Goal: Task Accomplishment & Management: Manage account settings

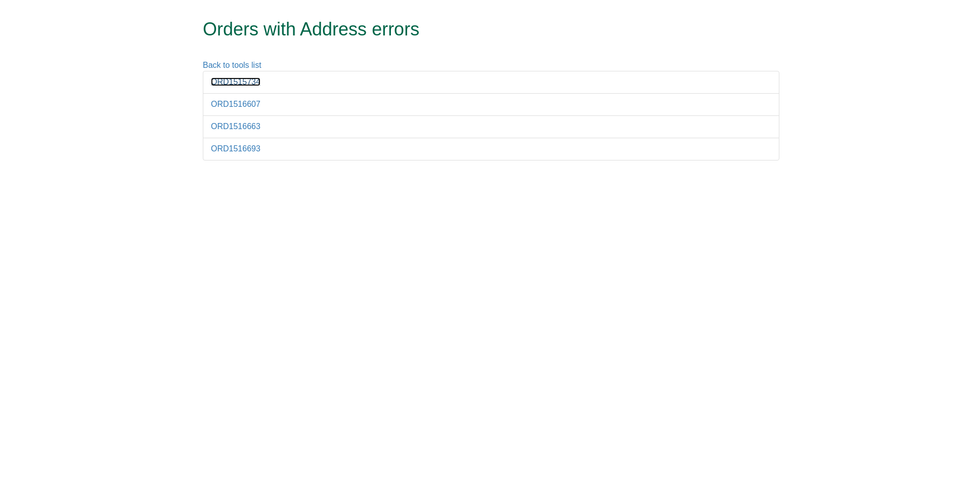
click at [250, 82] on link "ORD1515734" at bounding box center [236, 81] width 50 height 9
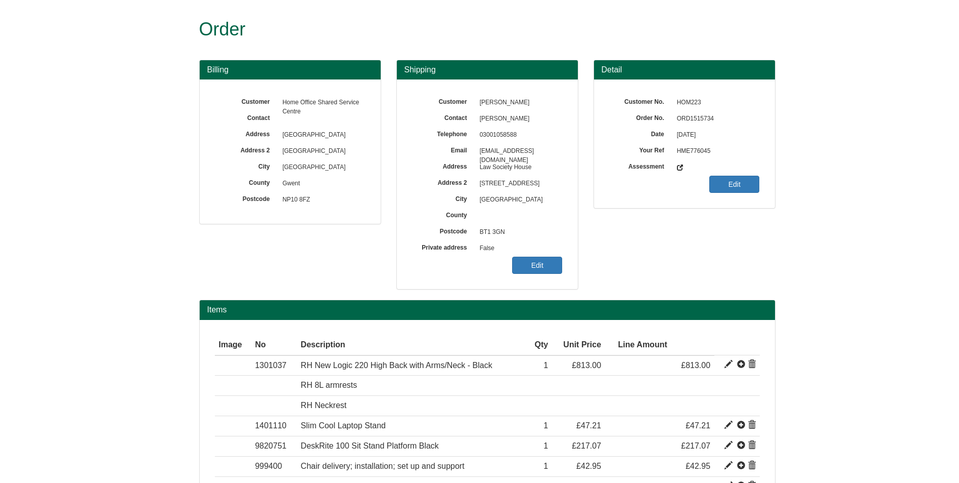
click at [705, 118] on span "ORD1515734" at bounding box center [716, 119] width 88 height 16
copy span "ORD1515734"
click at [547, 262] on link "Edit" at bounding box center [537, 264] width 50 height 17
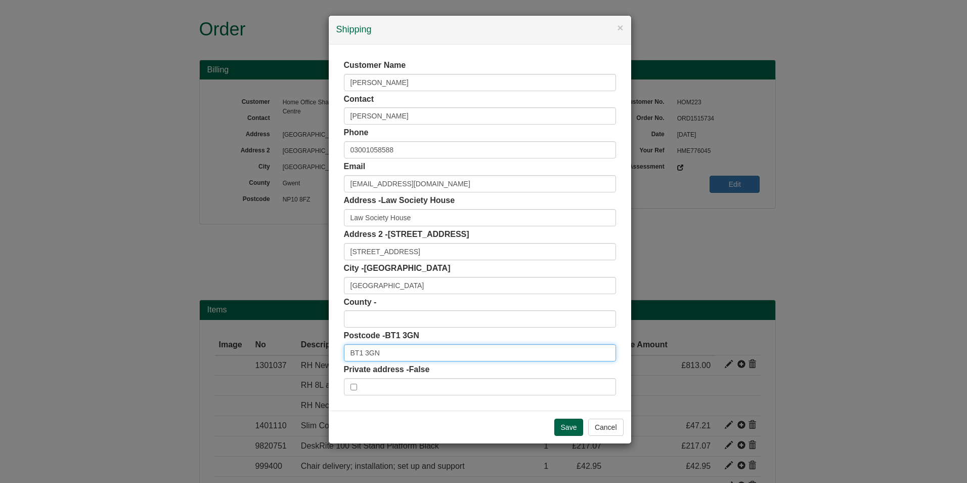
drag, startPoint x: 380, startPoint y: 352, endPoint x: 337, endPoint y: 351, distance: 43.0
click at [334, 354] on div "Customer Name Austin Winter Contact Austin Winter Phone 03001058588 Email Austi…" at bounding box center [480, 228] width 302 height 366
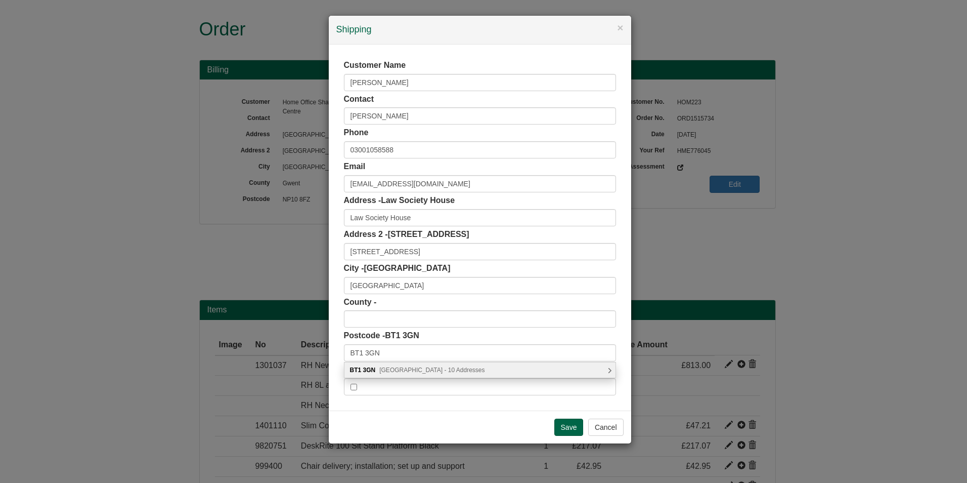
click at [408, 370] on span "Victoria Street, Belfast - 10 Addresses" at bounding box center [431, 369] width 105 height 7
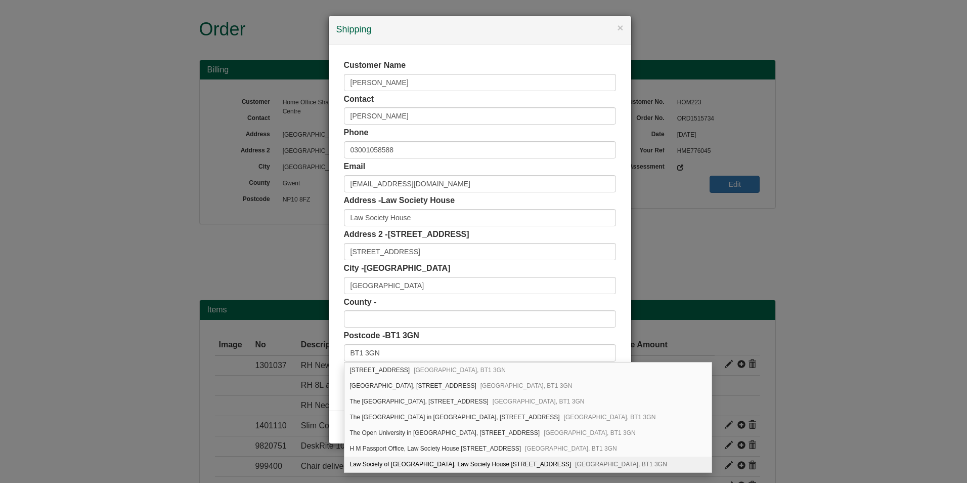
click at [409, 461] on div "Law Society of Northern Ireland, Law Society House 90-106, Victoria Street Belf…" at bounding box center [527, 464] width 367 height 16
type input "Law Society of Northern Ireland"
type input "Law Society House, 90-106 Victoria Street"
type input "County Antrim"
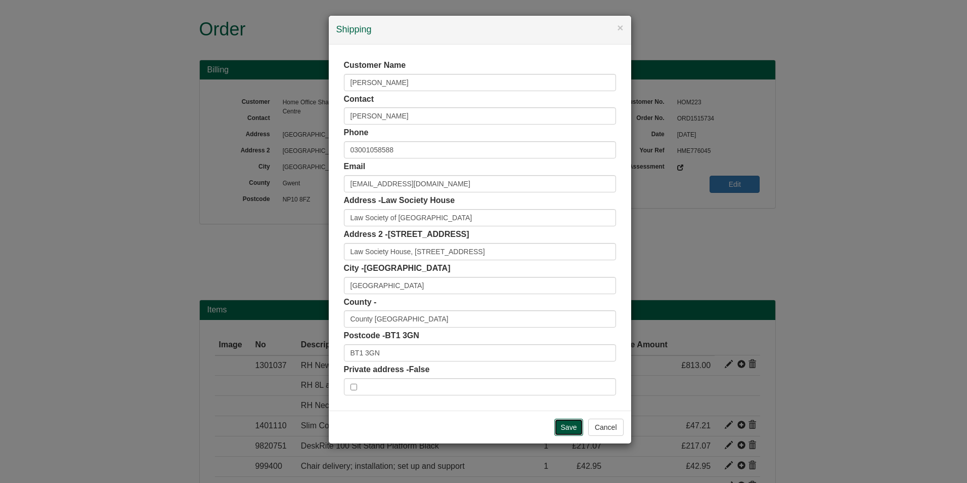
click at [571, 428] on input "Save" at bounding box center [568, 426] width 29 height 17
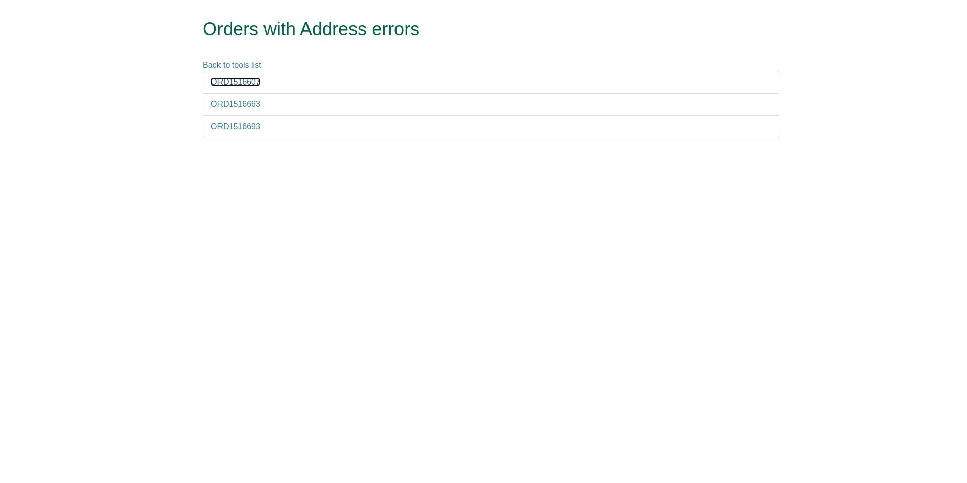
click at [232, 80] on link "ORD1516607" at bounding box center [236, 81] width 50 height 9
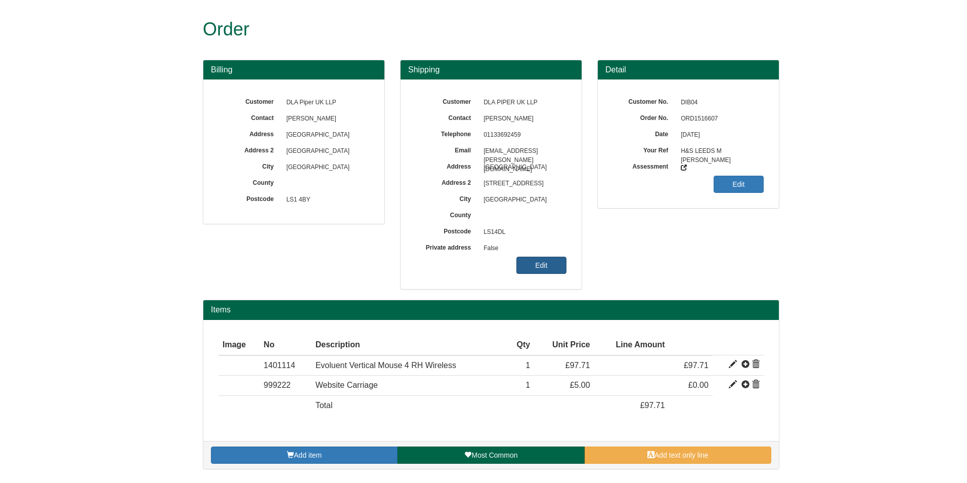
click at [553, 264] on link "Edit" at bounding box center [541, 264] width 50 height 17
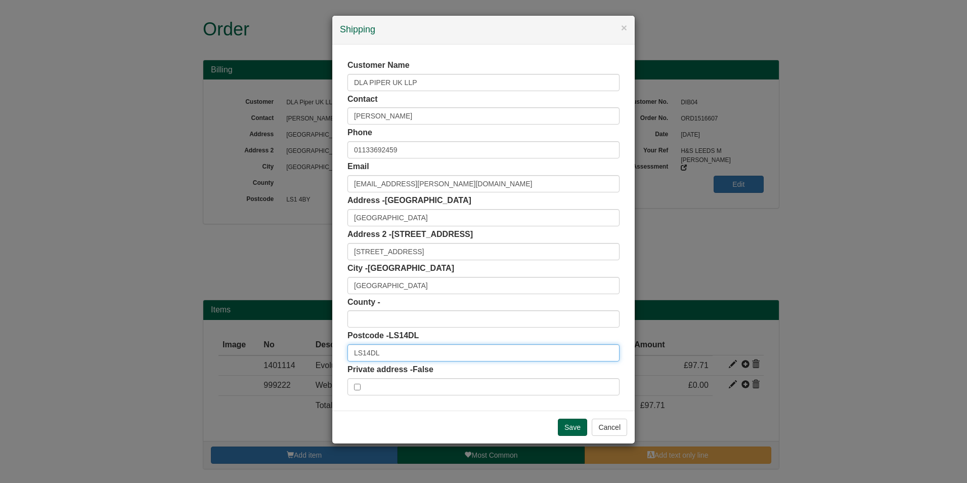
click at [365, 355] on input "LS14DL" at bounding box center [483, 352] width 272 height 17
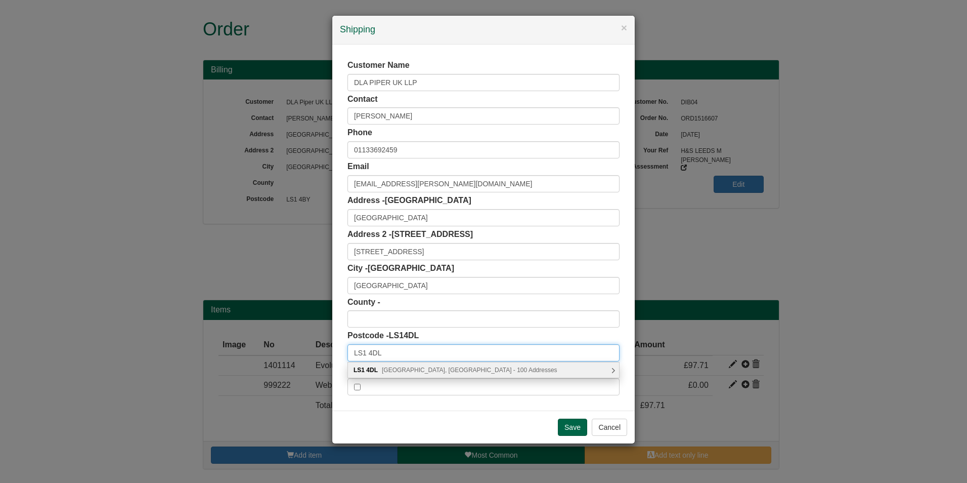
type input "LS1 4DL"
click at [423, 369] on span "Wellington Street, Leeds - 100 Addresses" at bounding box center [470, 369] width 176 height 7
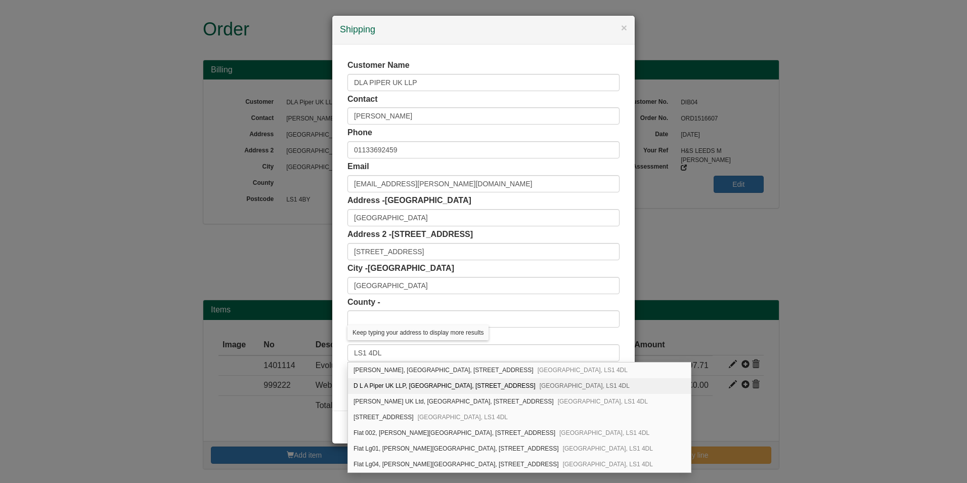
click at [428, 388] on div "D L A Piper UK LLP, City Square House, 11 Wellington Street Leeds, LS1 4DL" at bounding box center [519, 386] width 343 height 16
type input "D L A Piper UK LLP"
type input "City Square House, 11 Wellington Street"
type input "West Yorkshire"
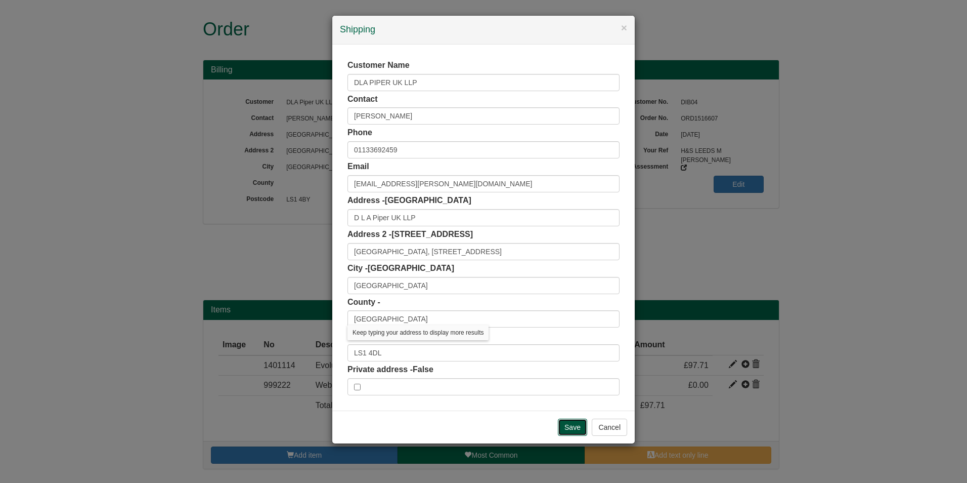
click at [572, 425] on input "Save" at bounding box center [572, 426] width 29 height 17
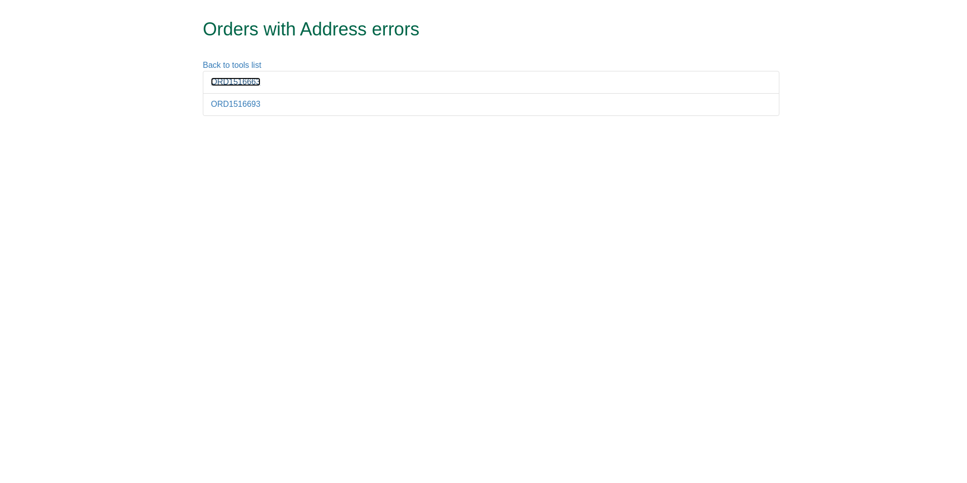
click at [237, 81] on link "ORD1516663" at bounding box center [236, 81] width 50 height 9
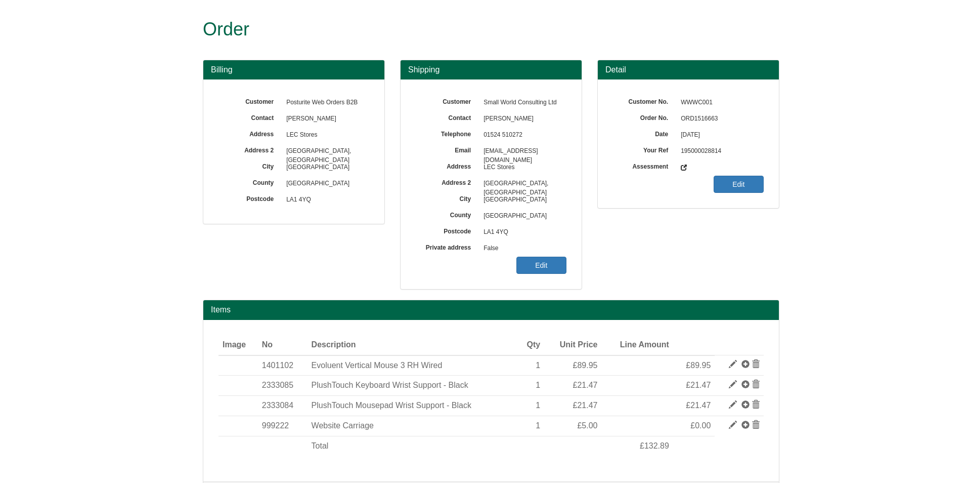
select select "GB"
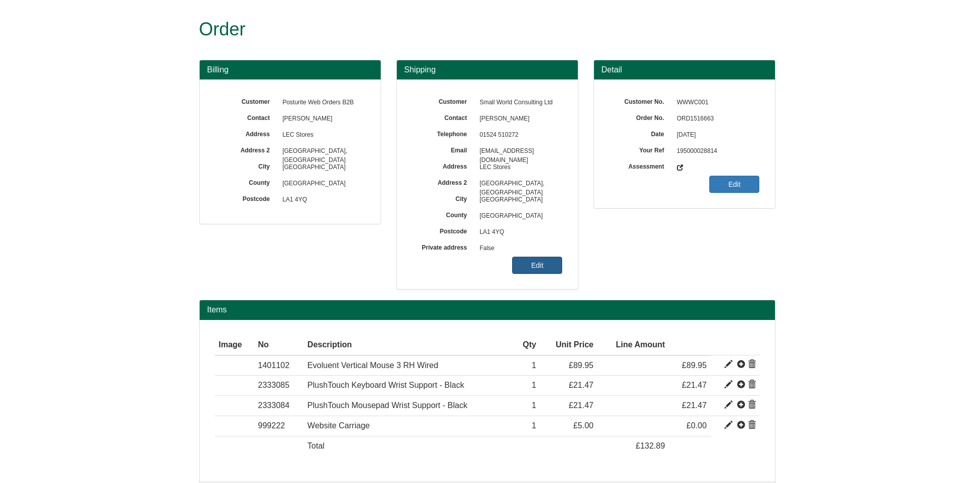
click at [542, 267] on link "Edit" at bounding box center [537, 264] width 50 height 17
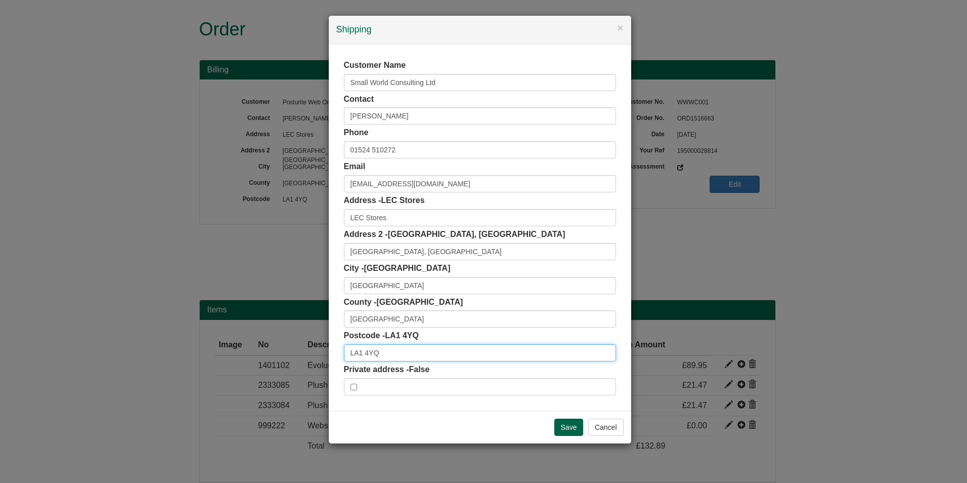
drag, startPoint x: 383, startPoint y: 355, endPoint x: 323, endPoint y: 358, distance: 59.8
click at [323, 358] on div "× Shipping Customer Name Small World Consulting Ltd Contact [PERSON_NAME] Phone…" at bounding box center [483, 241] width 967 height 483
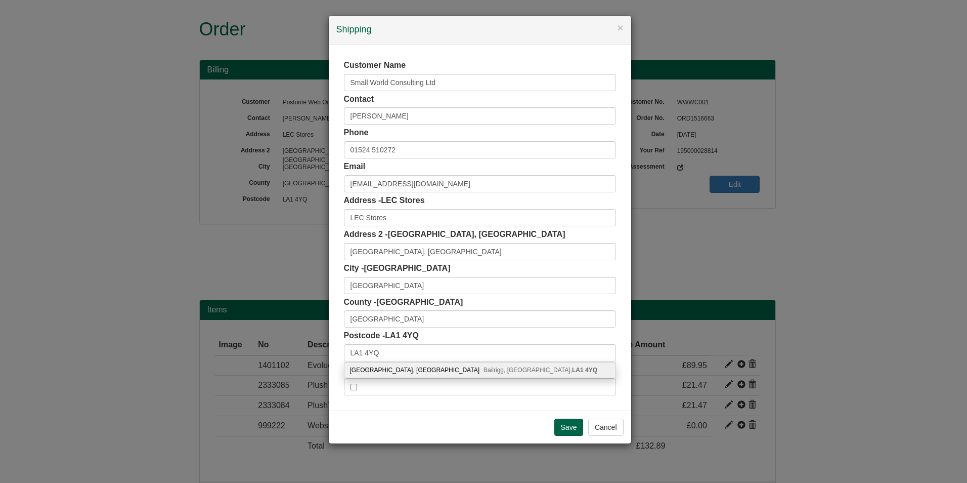
click at [486, 372] on span "[STREET_ADDRESS]" at bounding box center [541, 369] width 114 height 7
type input "[GEOGRAPHIC_DATA]"
type input "Bailrigg"
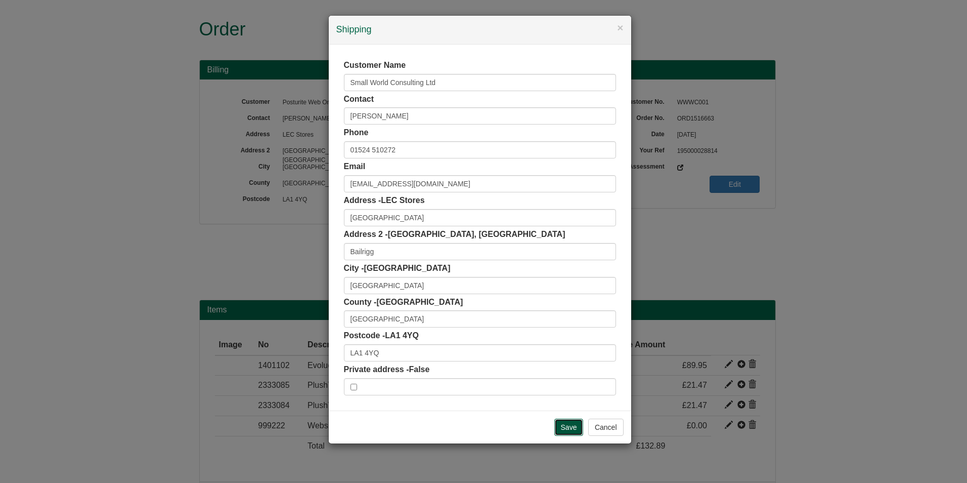
click at [568, 425] on input "Save" at bounding box center [568, 426] width 29 height 17
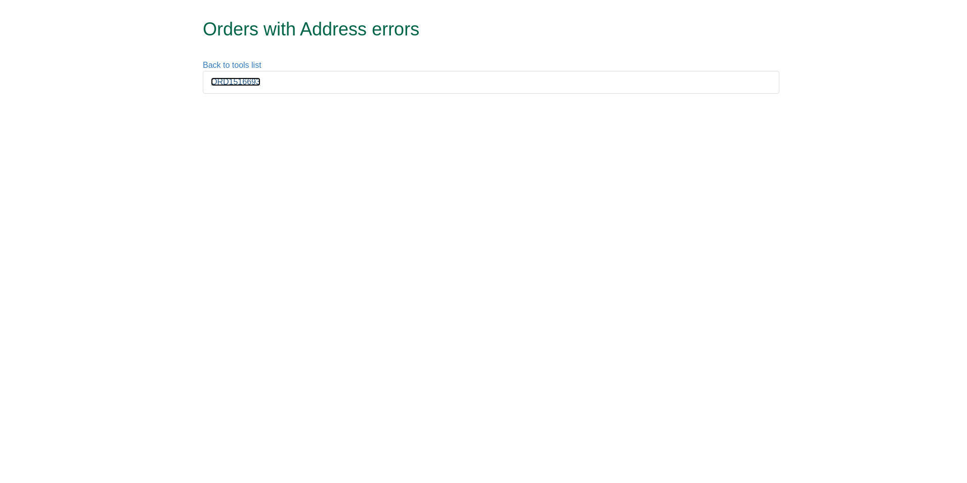
click at [234, 78] on link "ORD1516693" at bounding box center [236, 81] width 50 height 9
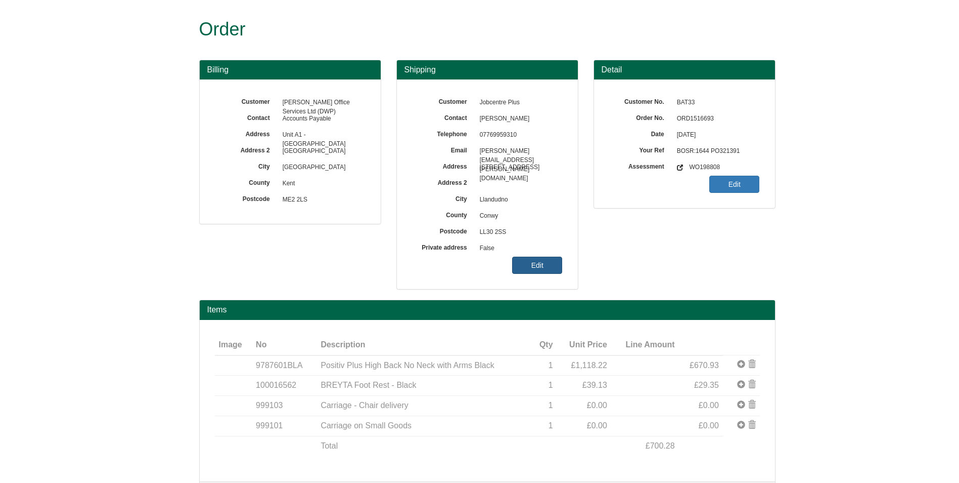
click at [530, 264] on link "Edit" at bounding box center [537, 264] width 50 height 17
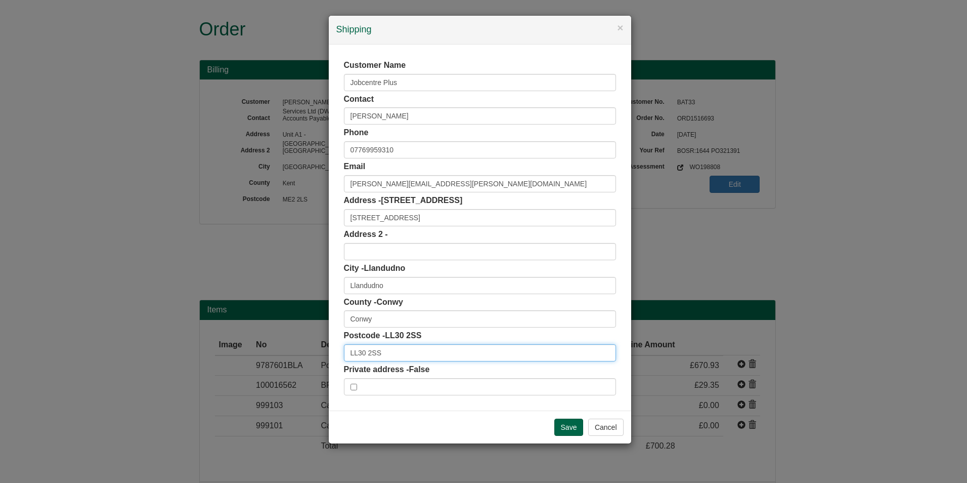
drag, startPoint x: 382, startPoint y: 347, endPoint x: 321, endPoint y: 357, distance: 61.9
click at [313, 358] on div "× Shipping Customer Name Jobcentre Plus Contact [PERSON_NAME] Phone [PHONE_NUMB…" at bounding box center [483, 241] width 967 height 483
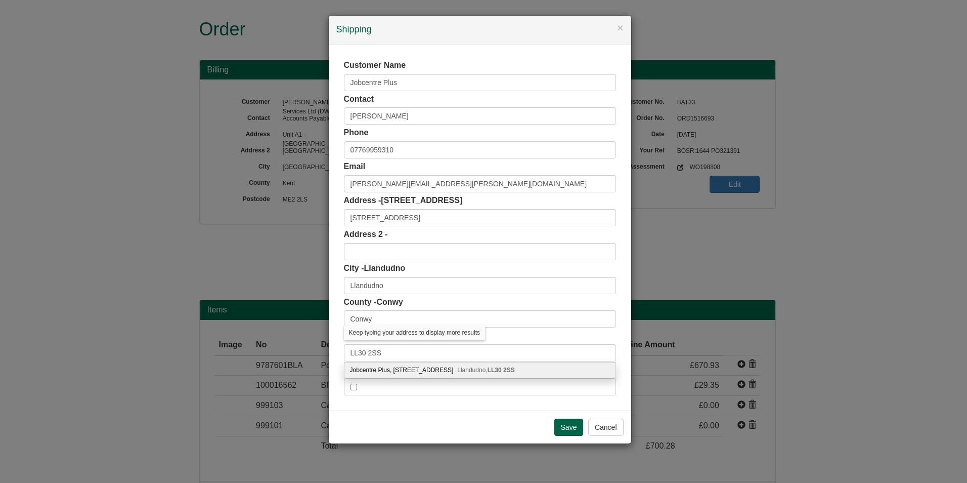
click at [385, 369] on div "Jobcentre Plus, [STREET_ADDRESS]" at bounding box center [479, 369] width 271 height 15
type input "Jobcentre Plus"
type input "[STREET_ADDRESS]"
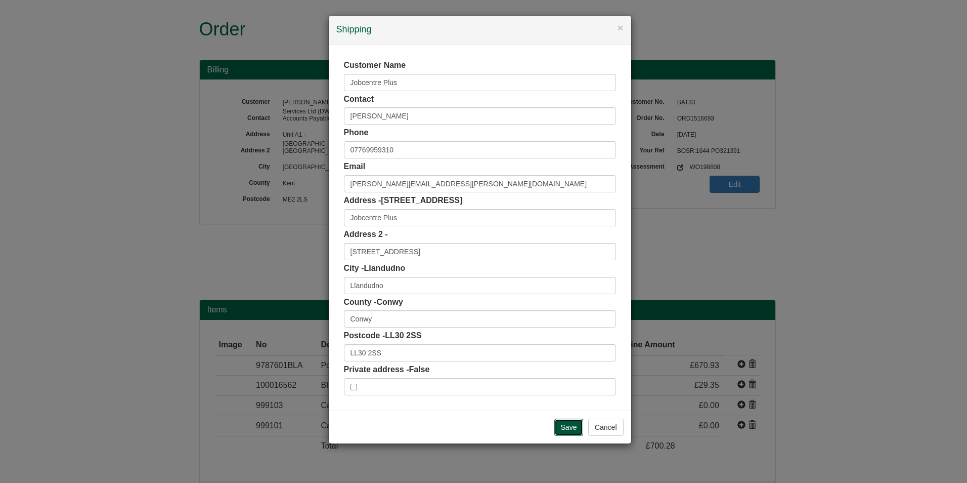
click at [562, 426] on input "Save" at bounding box center [568, 426] width 29 height 17
